Goal: Book appointment/travel/reservation

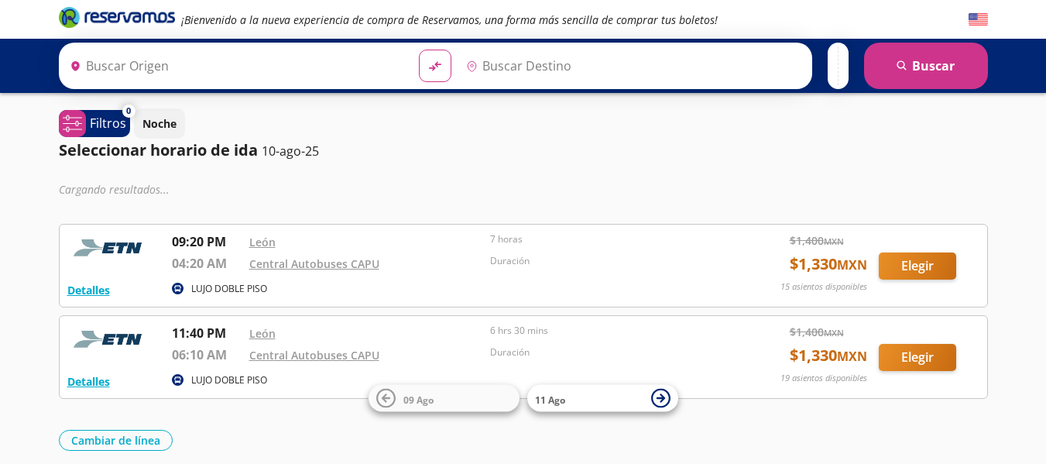
type input "[GEOGRAPHIC_DATA], [GEOGRAPHIC_DATA]"
type input "Central Autobuses Capu, [GEOGRAPHIC_DATA]"
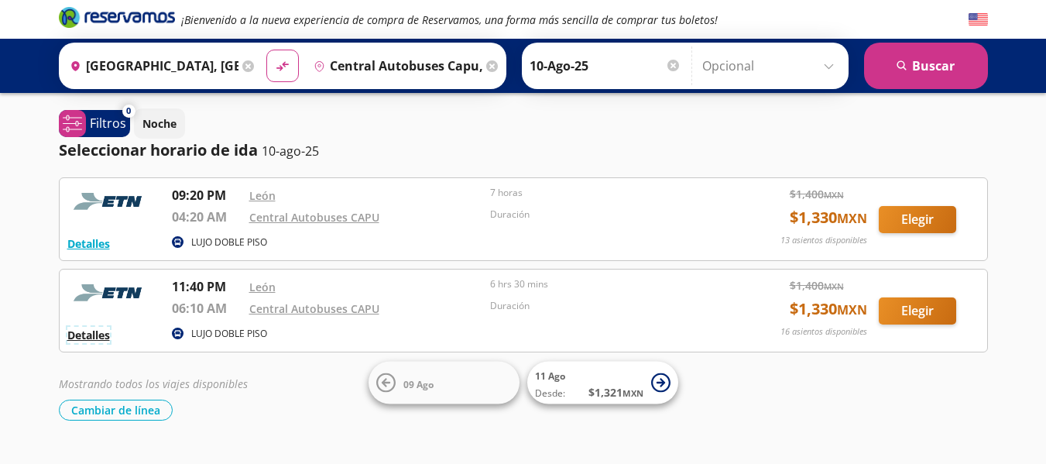
click at [97, 336] on button "Detalles" at bounding box center [88, 335] width 43 height 16
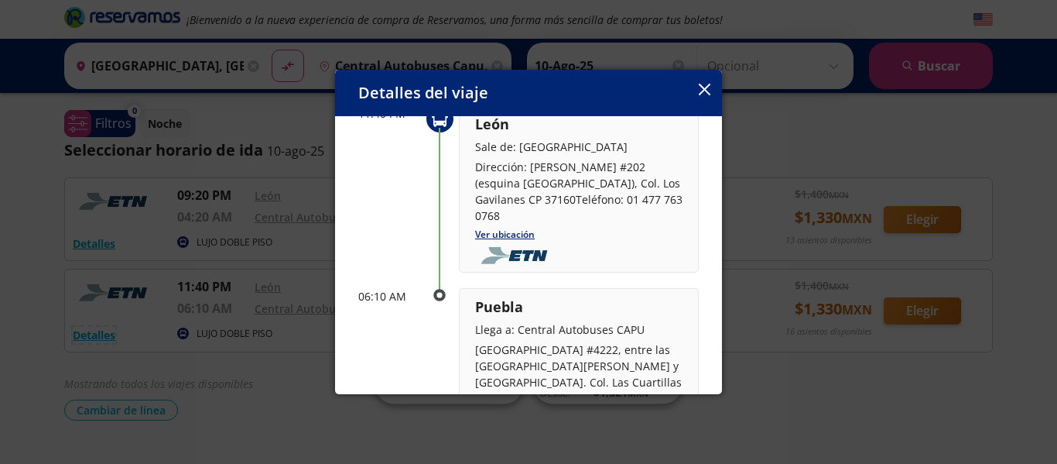
scroll to position [100, 0]
click at [699, 84] on icon "button" at bounding box center [705, 90] width 12 height 12
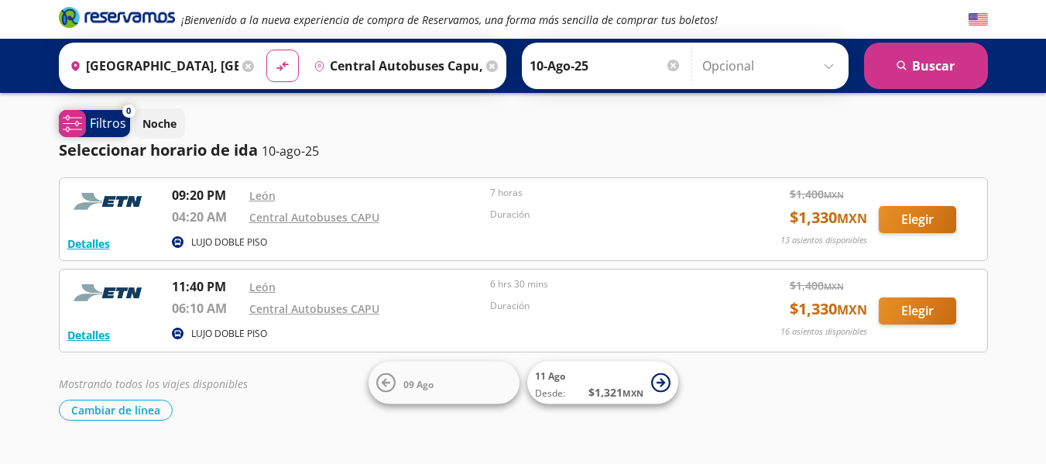
click at [77, 118] on icon at bounding box center [72, 123] width 19 height 16
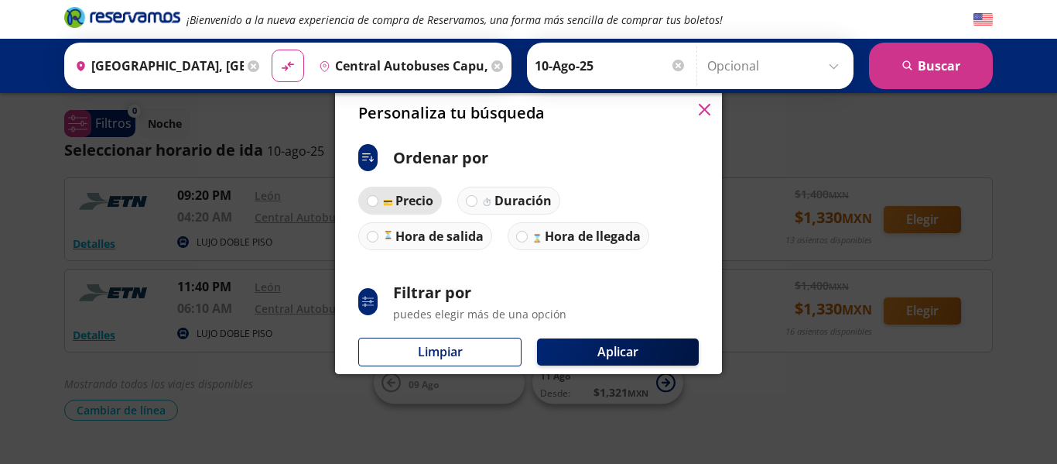
click at [396, 207] on p "Precio" at bounding box center [414, 200] width 38 height 19
click at [378, 206] on input "Precio" at bounding box center [373, 201] width 10 height 10
radio input "true"
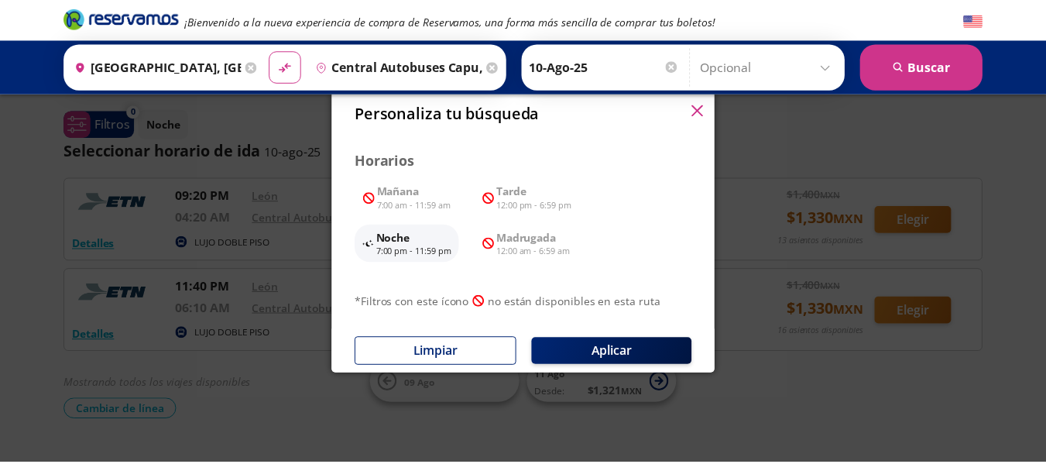
scroll to position [191, 0]
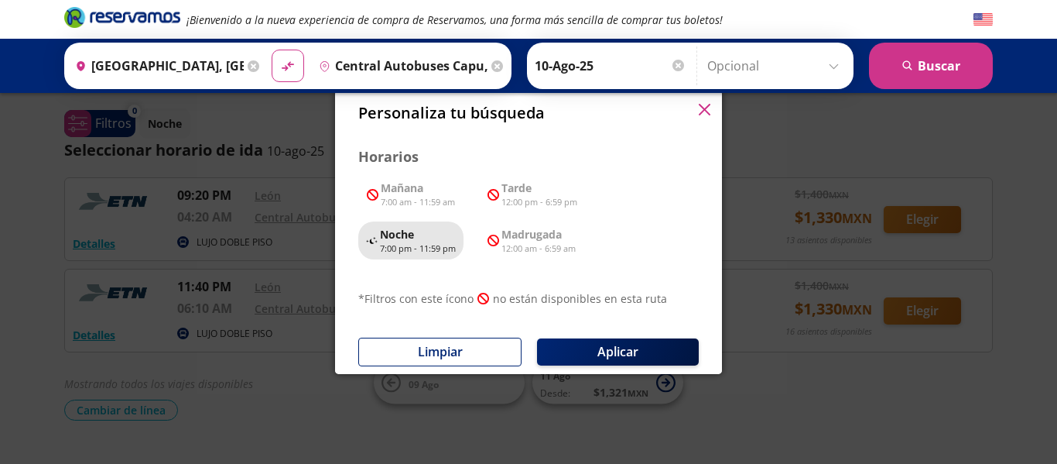
click at [425, 238] on p "Noche" at bounding box center [418, 234] width 76 height 16
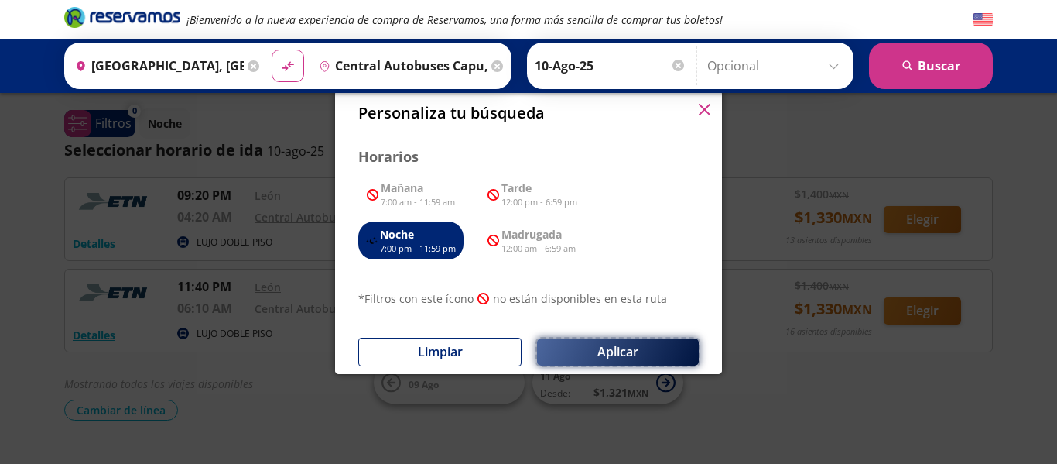
click at [635, 353] on button "Aplicar" at bounding box center [618, 351] width 162 height 27
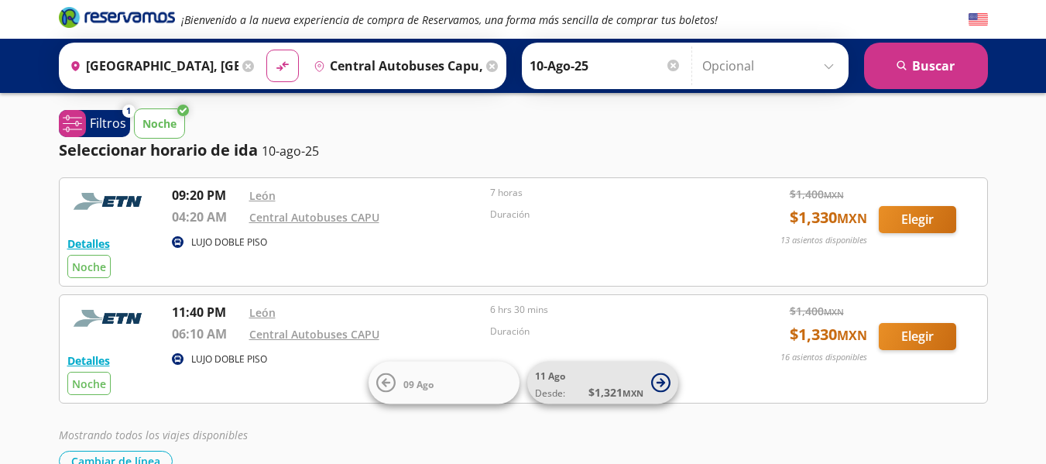
click at [654, 385] on icon at bounding box center [660, 382] width 19 height 19
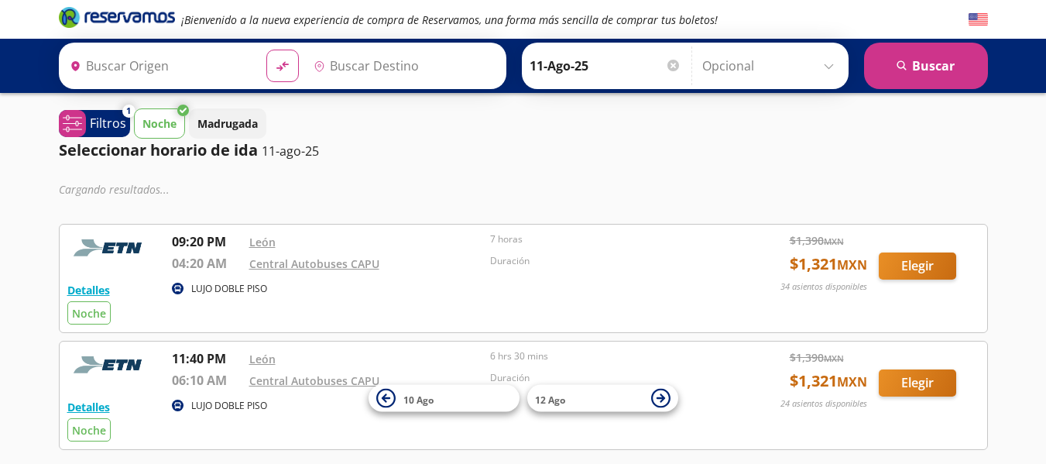
type input "[GEOGRAPHIC_DATA], [GEOGRAPHIC_DATA]"
type input "Central Autobuses Capu, [GEOGRAPHIC_DATA]"
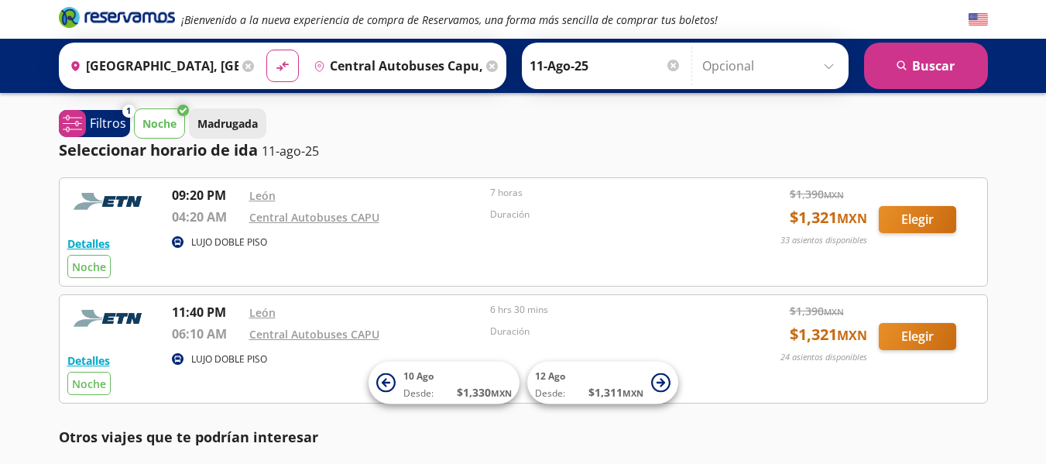
click at [210, 116] on p "Madrugada" at bounding box center [227, 123] width 60 height 16
